Goal: Transaction & Acquisition: Purchase product/service

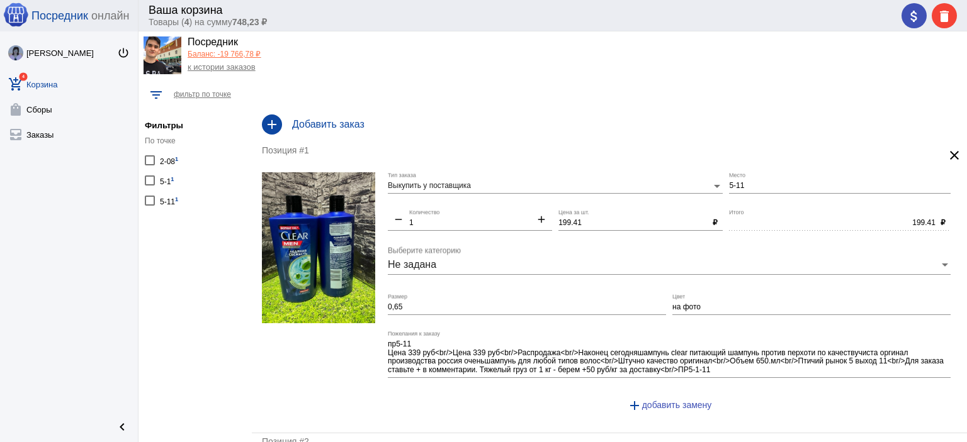
scroll to position [31, 0]
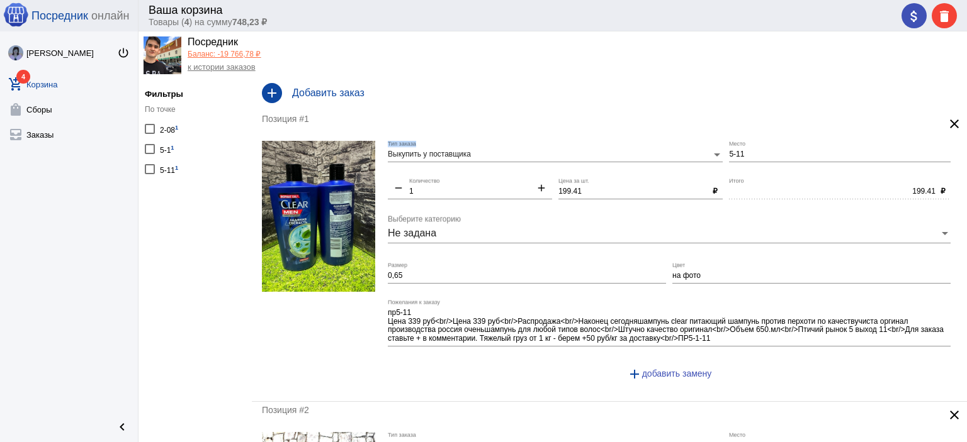
drag, startPoint x: 783, startPoint y: 149, endPoint x: 676, endPoint y: 154, distance: 107.1
click at [676, 154] on div "Выкупить у поставщика Тип заказа 5-11 Место remove 1 Количество add 199.41 Цена…" at bounding box center [672, 266] width 569 height 251
click at [733, 156] on input "5-11" at bounding box center [840, 154] width 222 height 9
type input "5"
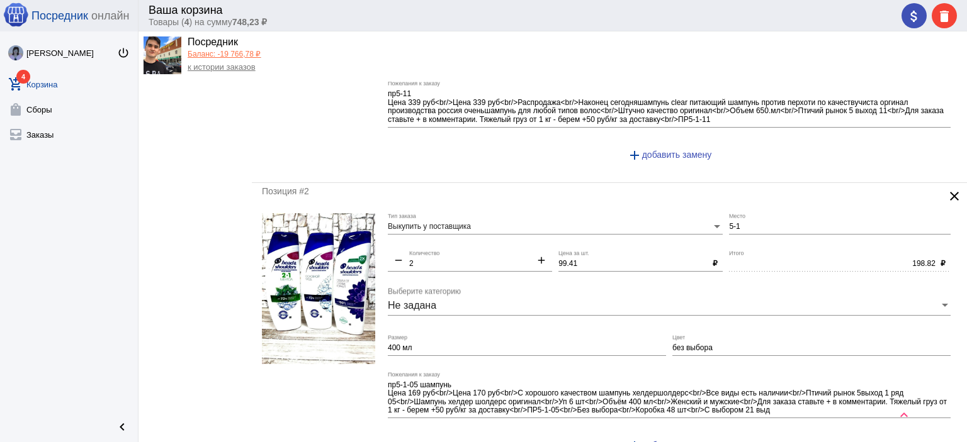
scroll to position [283, 0]
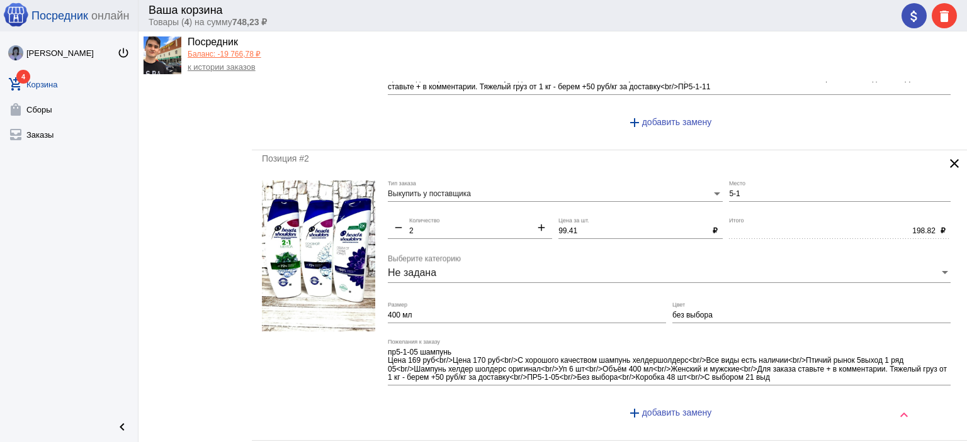
type input "1-1"
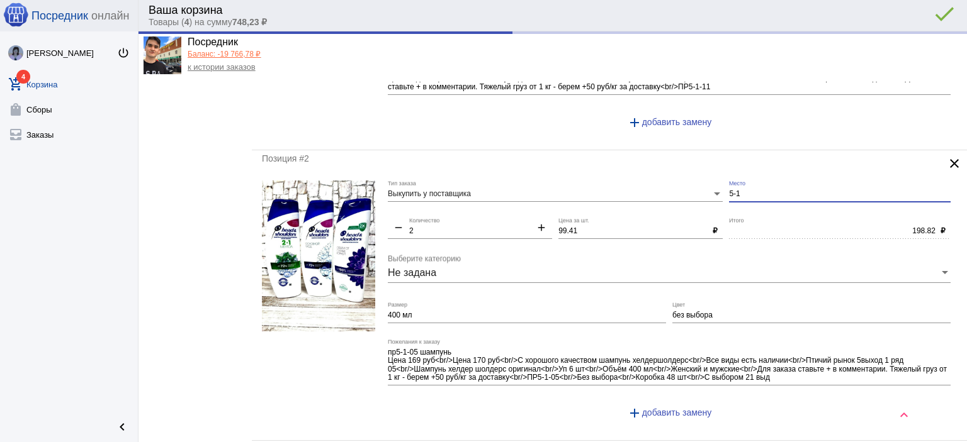
drag, startPoint x: 737, startPoint y: 193, endPoint x: 692, endPoint y: 191, distance: 44.7
click at [708, 198] on div "Выкупить у поставщика Тип заказа 5-1 Место remove 2 Количество add 99.41 Цена з…" at bounding box center [672, 306] width 569 height 251
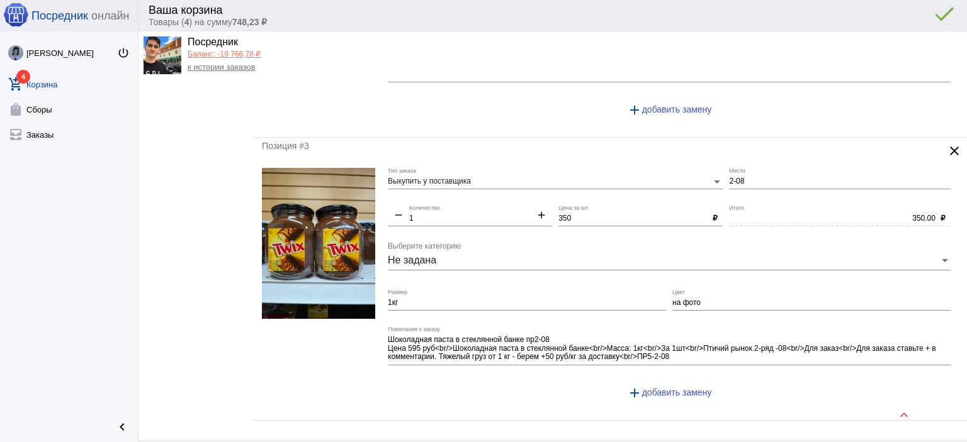
scroll to position [598, 0]
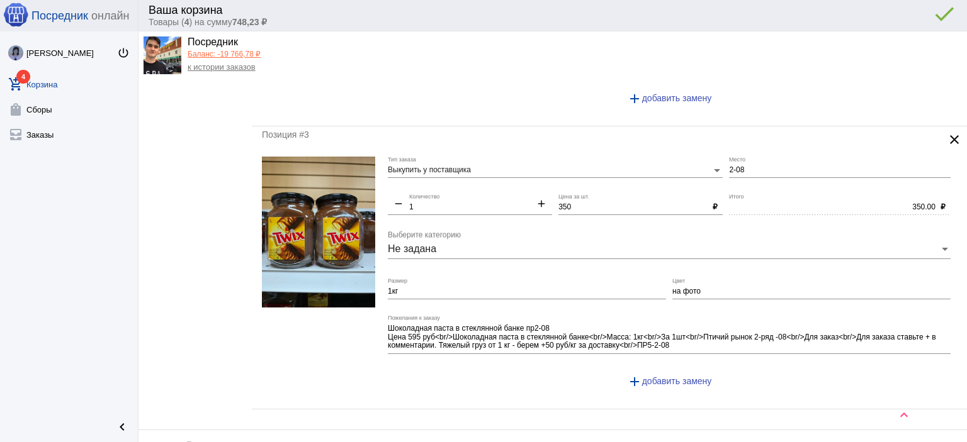
type input "1-1"
drag, startPoint x: 743, startPoint y: 168, endPoint x: 682, endPoint y: 166, distance: 60.5
click at [684, 166] on div "Выкупить у поставщика Тип заказа 2-08 Место remove 1 Количество add 350 Цена за…" at bounding box center [672, 278] width 569 height 242
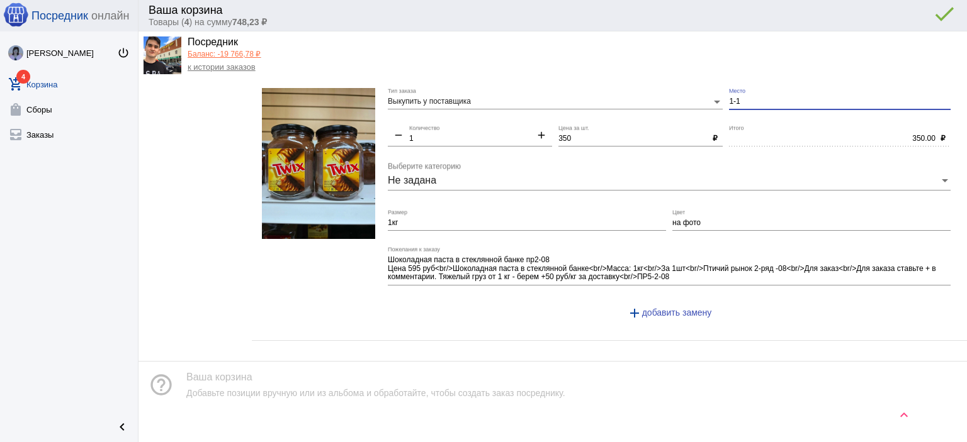
scroll to position [675, 0]
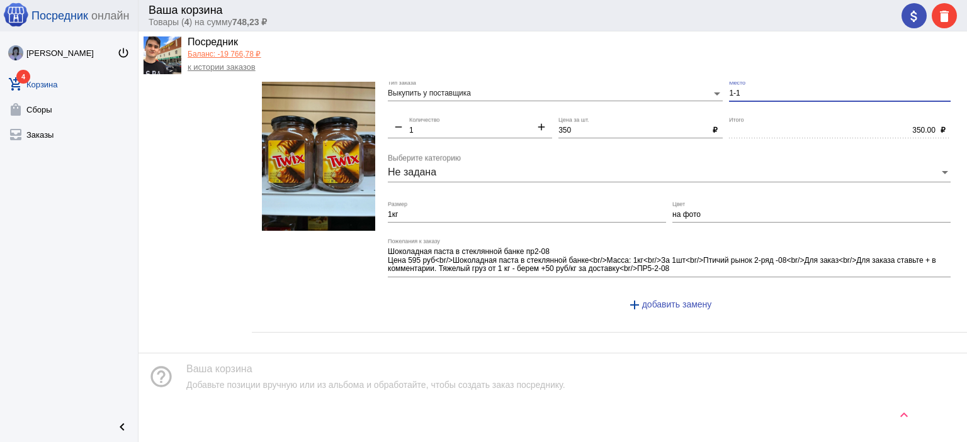
type input "1-1"
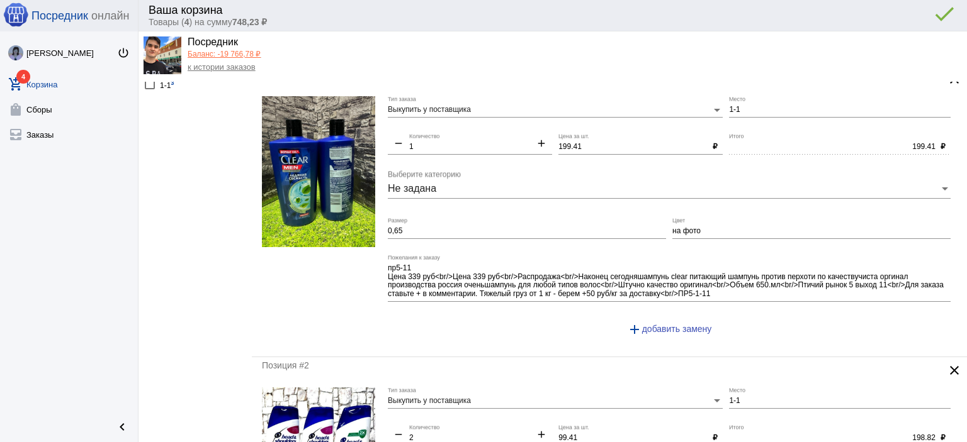
scroll to position [0, 0]
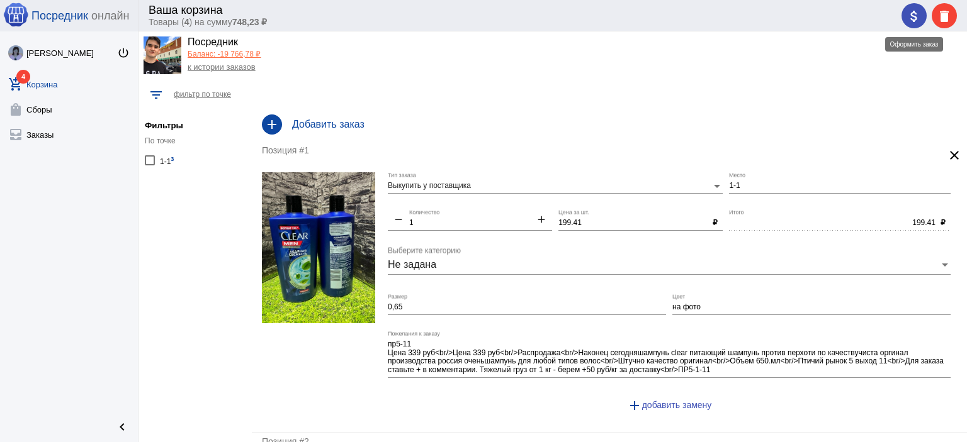
click at [916, 18] on mat-icon "attach_money" at bounding box center [913, 16] width 15 height 15
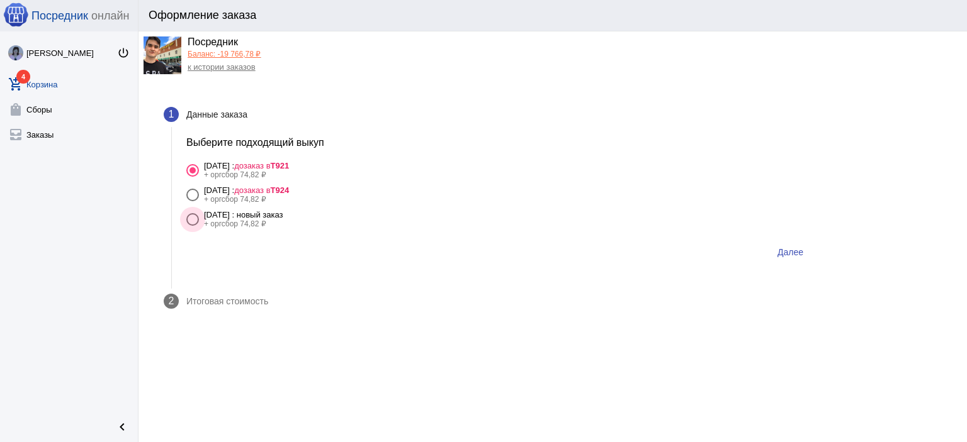
drag, startPoint x: 244, startPoint y: 216, endPoint x: 262, endPoint y: 213, distance: 18.4
click at [245, 216] on div "17 августа Воскресенье : новый заказ" at bounding box center [243, 214] width 79 height 9
click at [193, 226] on input "17 августа Воскресенье : новый заказ + оргсбор 74,82 ₽" at bounding box center [192, 226] width 1 height 1
radio input "true"
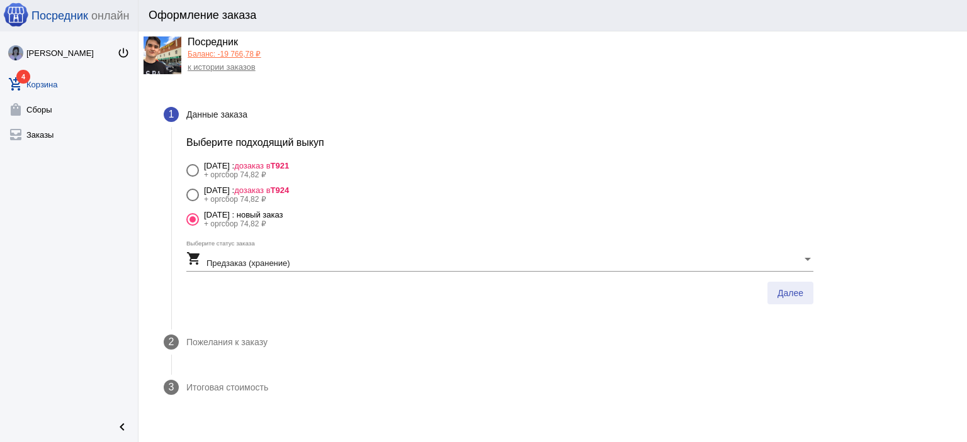
click at [809, 299] on button "Далее" at bounding box center [790, 293] width 46 height 23
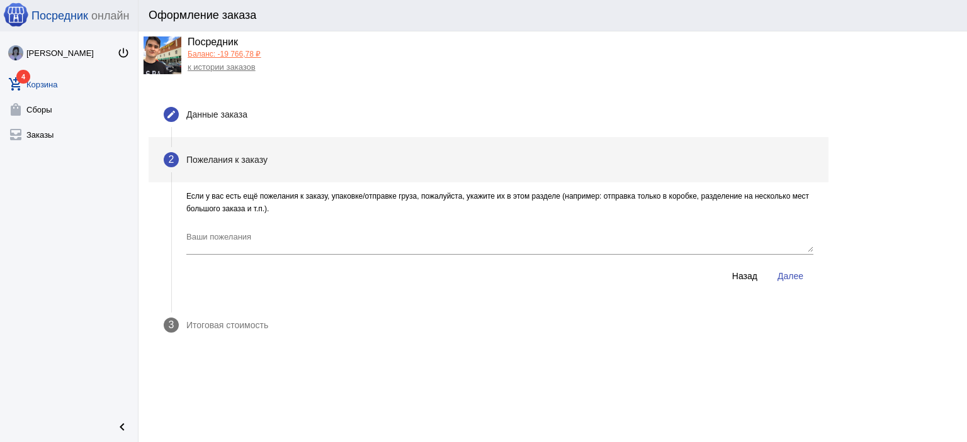
click at [782, 279] on span "Далее" at bounding box center [790, 276] width 26 height 10
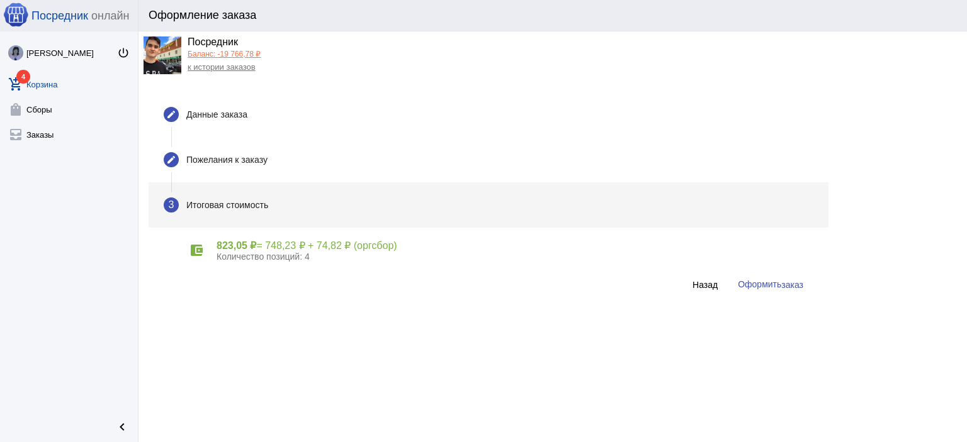
drag, startPoint x: 767, startPoint y: 279, endPoint x: 698, endPoint y: 249, distance: 75.5
click at [765, 279] on button "Оформить заказ" at bounding box center [771, 284] width 86 height 23
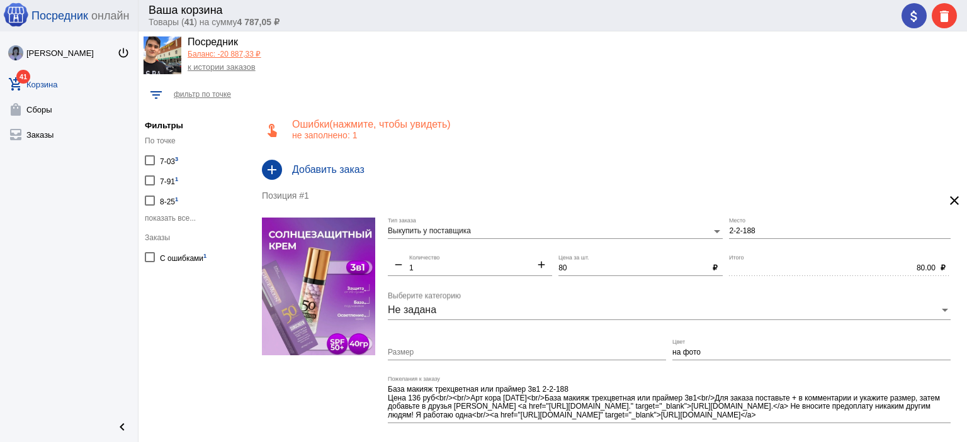
click at [375, 128] on span "(нажмите, чтобы увидеть)" at bounding box center [389, 124] width 121 height 11
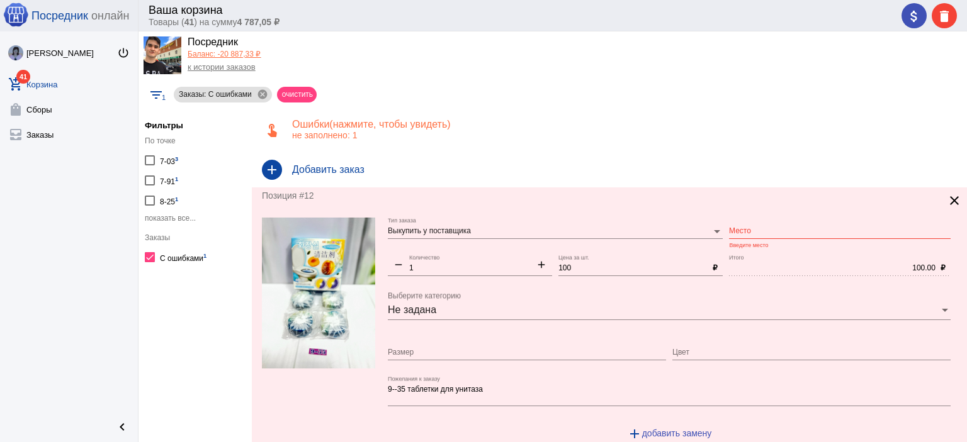
click at [772, 231] on input "Место" at bounding box center [840, 231] width 222 height 9
type input "9-35"
click at [194, 274] on app-facets "Фильтры По точке 7-03 3 7-91 1 8-25 1 показать все... Заказы С ошибками 1" at bounding box center [194, 284] width 113 height 355
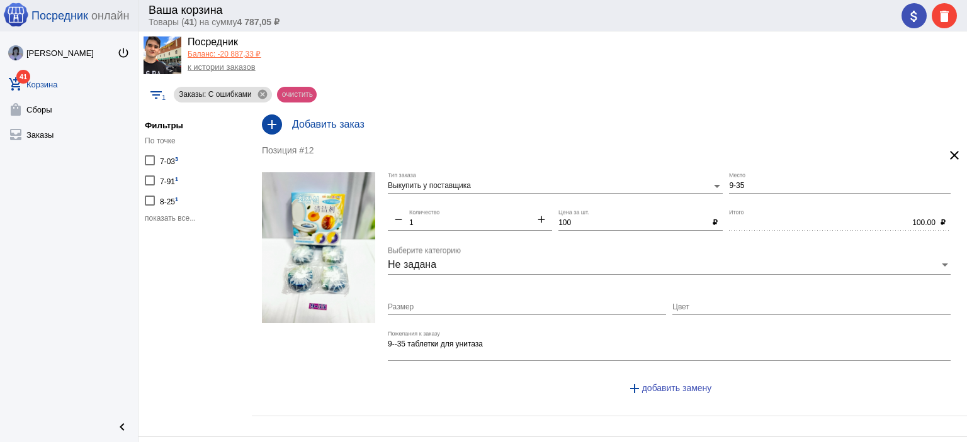
drag, startPoint x: 288, startPoint y: 90, endPoint x: 271, endPoint y: 146, distance: 58.4
click at [288, 91] on mat-chip "очистить" at bounding box center [297, 95] width 40 height 16
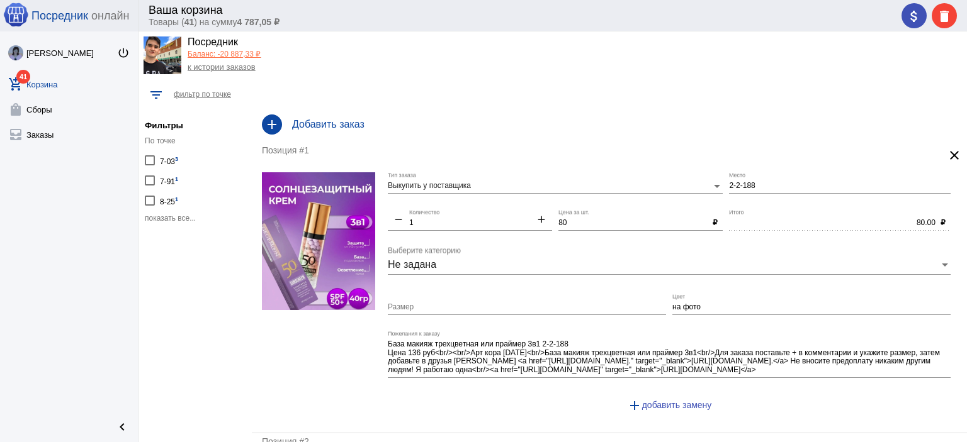
click at [753, 182] on input "2-2-188" at bounding box center [840, 186] width 222 height 9
type input "2-2-18"
click at [179, 214] on span "показать все..." at bounding box center [170, 218] width 51 height 9
click at [176, 217] on span "показать все..." at bounding box center [170, 218] width 51 height 9
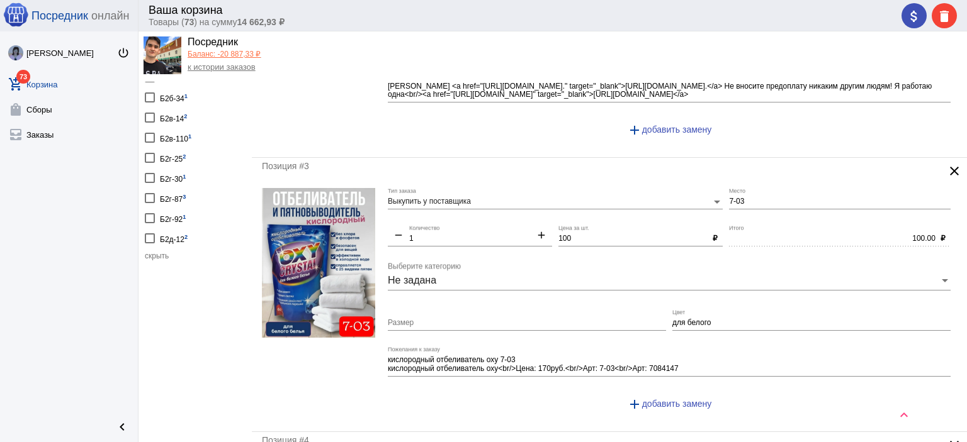
scroll to position [5487, 0]
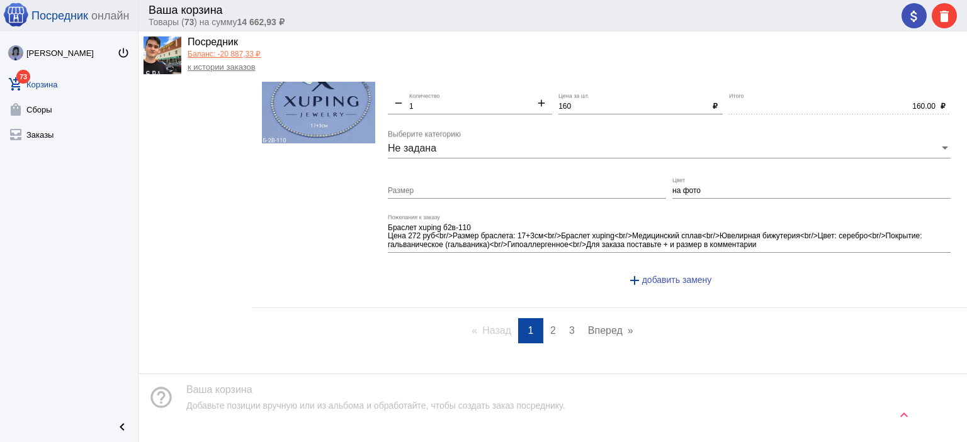
click at [569, 325] on span "3" at bounding box center [572, 330] width 6 height 11
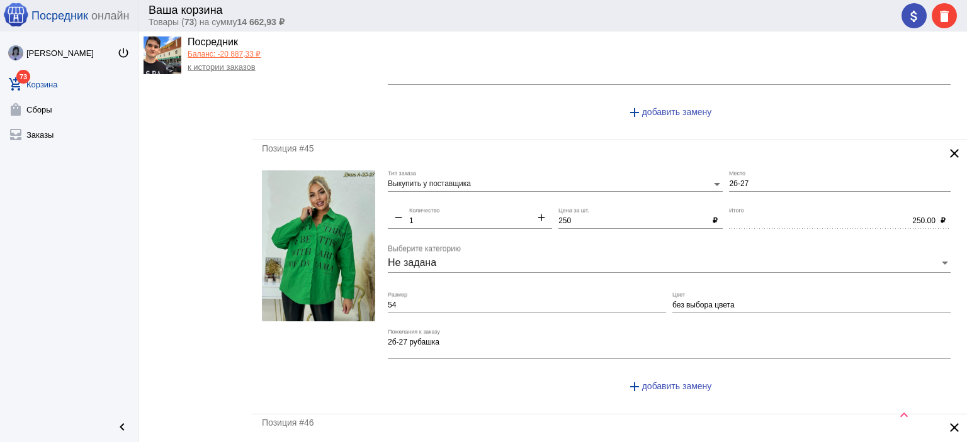
scroll to position [1196, 0]
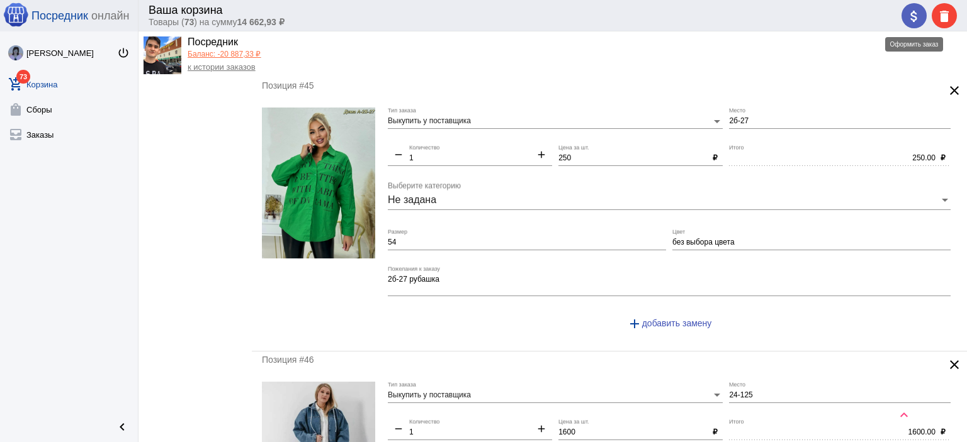
click at [910, 18] on mat-icon "attach_money" at bounding box center [913, 16] width 15 height 15
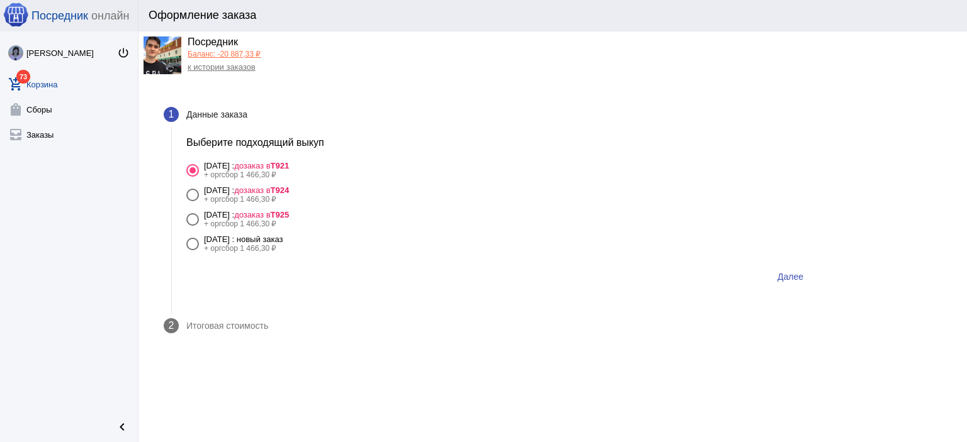
click at [290, 213] on b "Т925" at bounding box center [280, 214] width 19 height 9
click at [193, 226] on input "17 августа Воскресенье : дозаказ в Т925 + оргсбор 1 466,30 ₽" at bounding box center [192, 226] width 1 height 1
radio input "true"
drag, startPoint x: 303, startPoint y: 233, endPoint x: 418, endPoint y: 226, distance: 114.8
click at [305, 233] on mat-radio-group "17 августа Воскресенье : дозаказ в Т921 + оргсбор 1 466,30 ₽ 17 августа Воскрес…" at bounding box center [499, 207] width 627 height 98
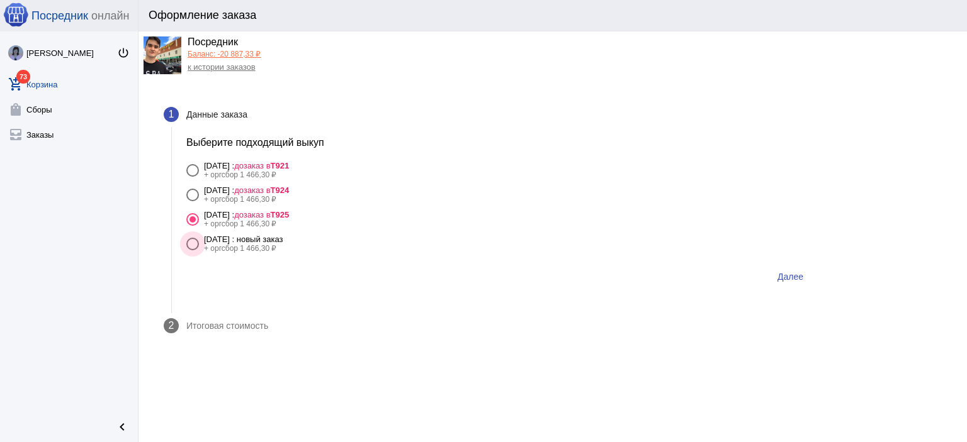
click at [283, 236] on div "17 августа Воскресенье : новый заказ" at bounding box center [243, 239] width 79 height 9
click at [193, 251] on input "17 августа Воскресенье : новый заказ + оргсбор 1 466,30 ₽" at bounding box center [192, 251] width 1 height 1
radio input "true"
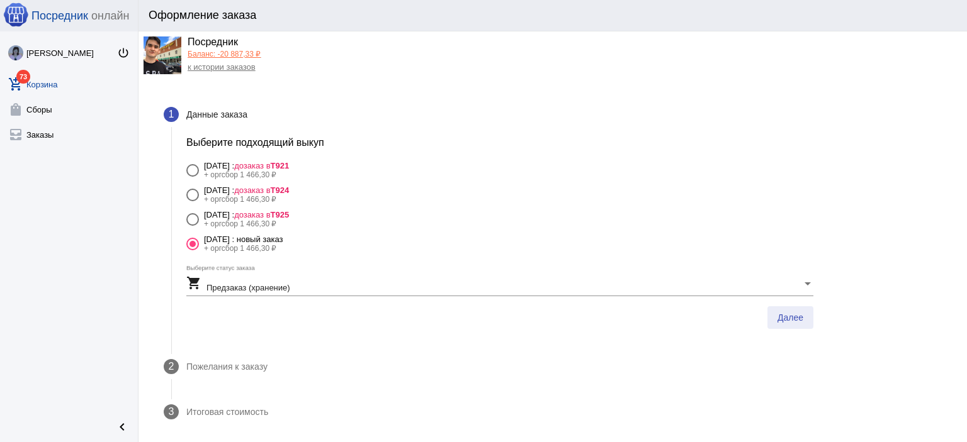
click at [793, 324] on button "Далее" at bounding box center [790, 318] width 46 height 23
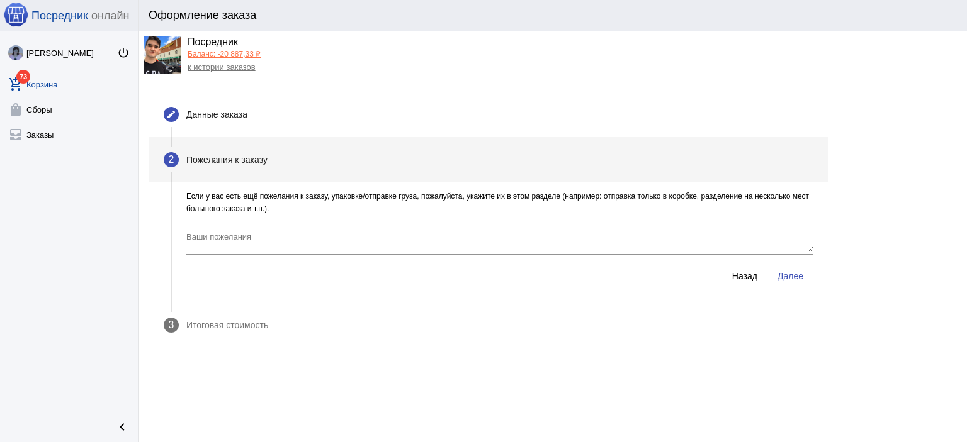
click at [796, 271] on span "Далее" at bounding box center [790, 276] width 26 height 10
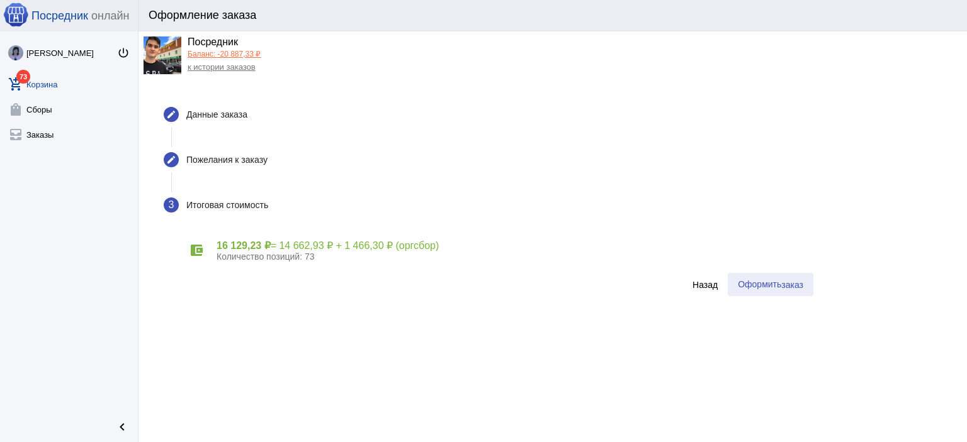
click at [735, 291] on button "Оформить заказ" at bounding box center [771, 284] width 86 height 23
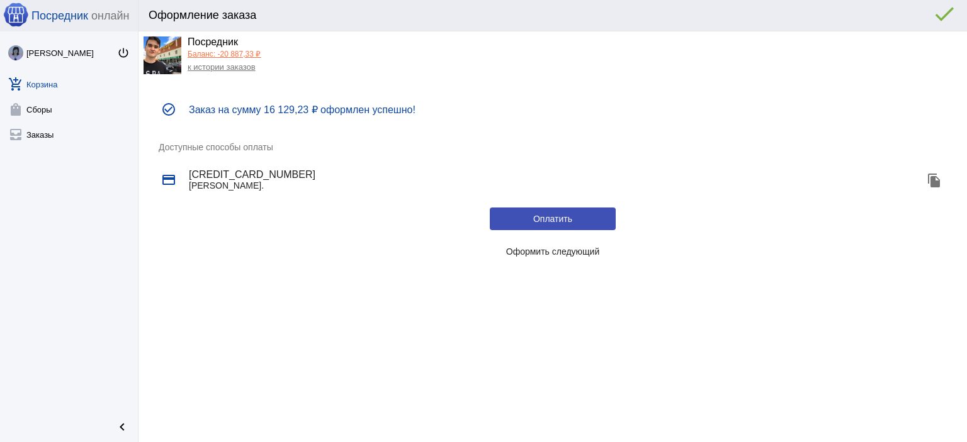
click at [581, 244] on button "Оформить следующий" at bounding box center [553, 251] width 126 height 23
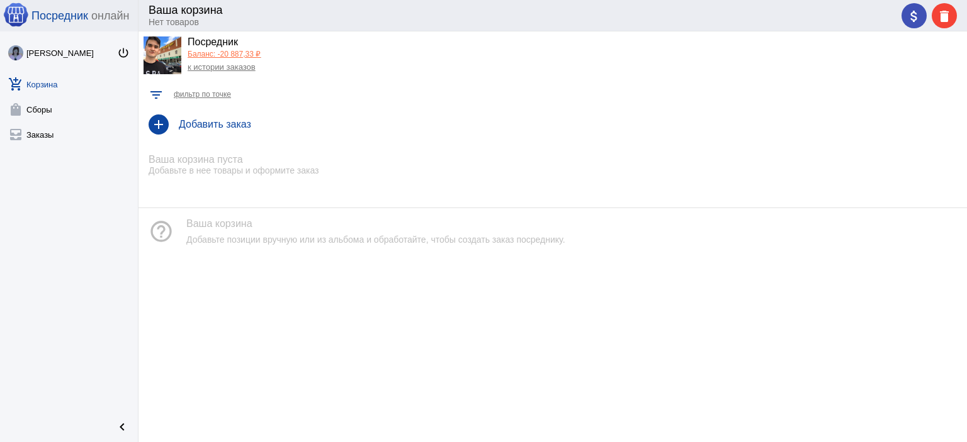
click at [239, 48] on div "Посредник" at bounding box center [224, 43] width 73 height 13
click at [242, 56] on link "Баланс: -20 887,33 ₽" at bounding box center [224, 54] width 73 height 9
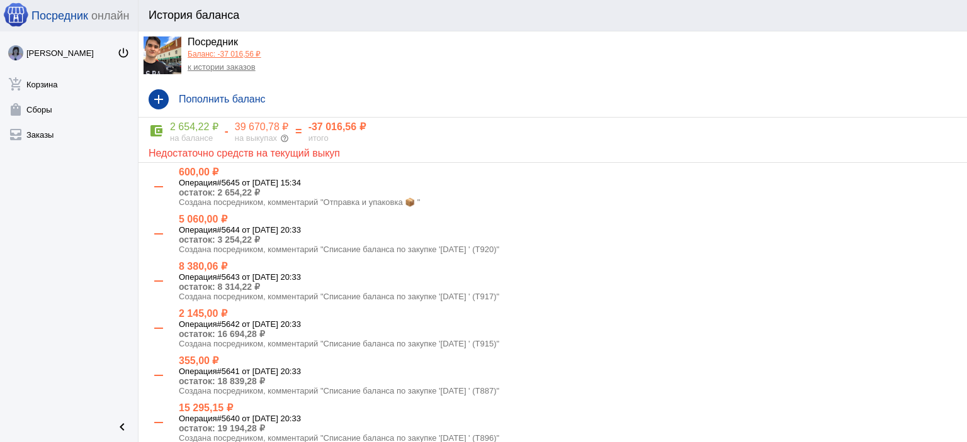
click at [223, 69] on link "к истории заказов" at bounding box center [222, 66] width 68 height 9
